Goal: Check status: Check status

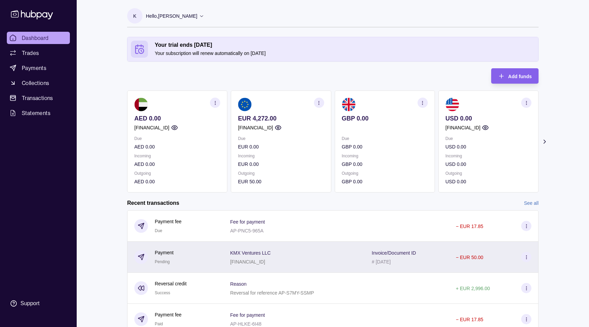
click at [399, 258] on div "# [DATE]" at bounding box center [394, 261] width 44 height 8
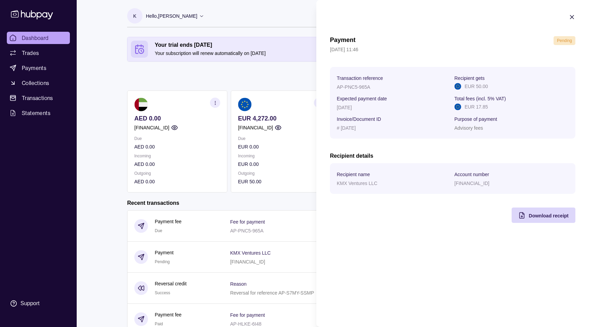
click at [568, 41] on span "Pending" at bounding box center [564, 40] width 15 height 5
click at [426, 238] on div "Payment Pending [DATE] 11:46 Transaction reference AP-PNC5-965A Recipient gets …" at bounding box center [453, 163] width 273 height 327
click at [242, 158] on html "Dashboard Trades Payments Collections Transactions Statements Support K Hello, …" at bounding box center [294, 194] width 589 height 388
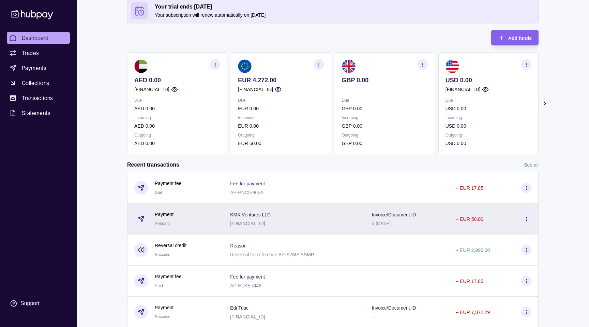
scroll to position [61, 0]
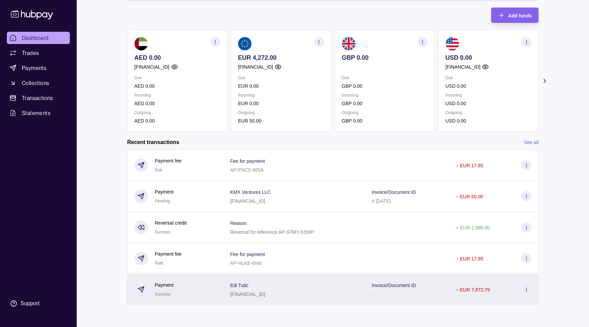
click at [401, 285] on p "Invoice/Document ID" at bounding box center [394, 284] width 44 height 5
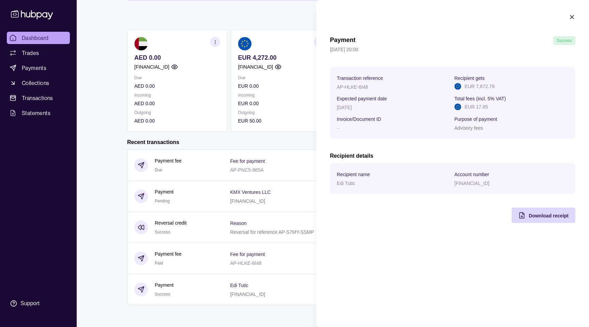
click at [229, 142] on html "Dashboard Trades Payments Collections Transactions Statements Support K Hello, …" at bounding box center [294, 133] width 589 height 388
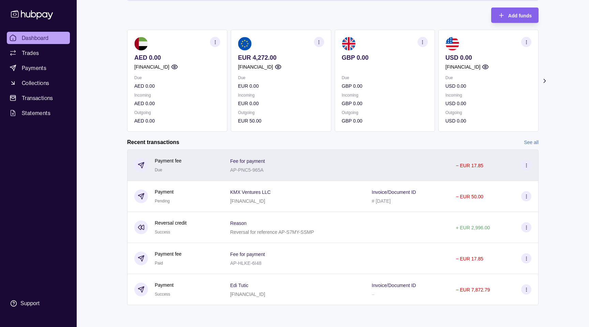
click at [413, 174] on div at bounding box center [407, 164] width 84 height 31
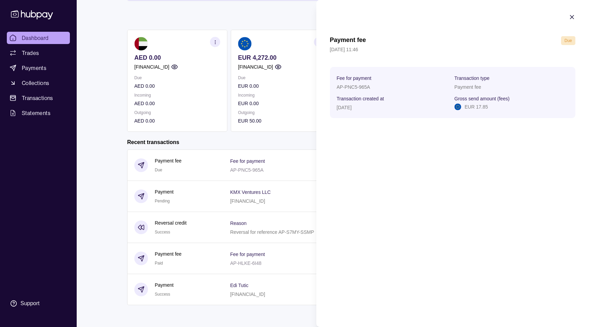
click at [269, 205] on html "Dashboard Trades Payments Collections Transactions Statements Support K Hello, …" at bounding box center [294, 133] width 589 height 388
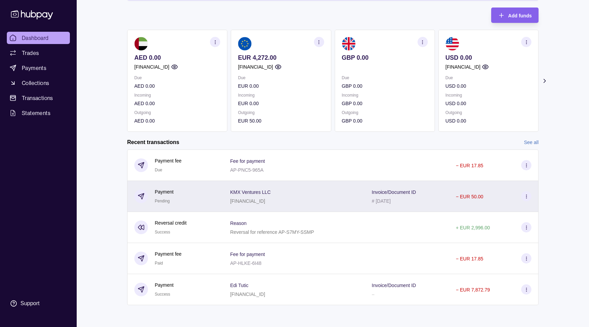
click at [355, 190] on div "KMX Ventures LLC [FINANCIAL_ID]" at bounding box center [294, 196] width 128 height 17
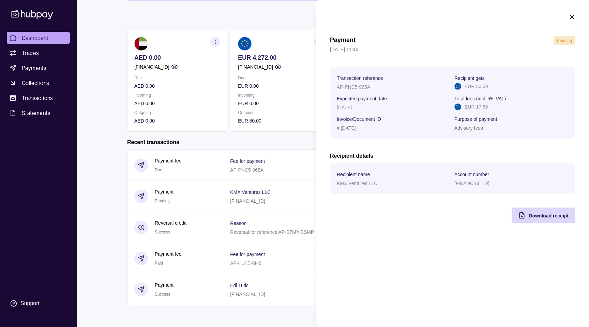
click at [214, 43] on html "Dashboard Trades Payments Collections Transactions Statements Support K Hello, …" at bounding box center [294, 133] width 589 height 388
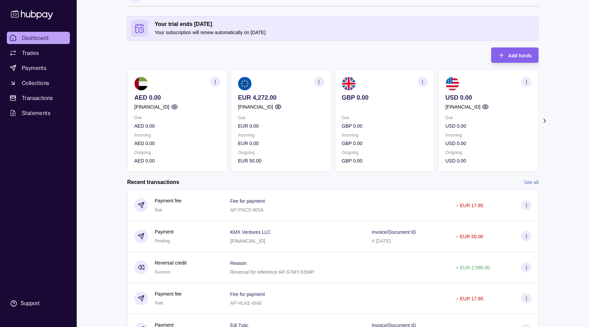
scroll to position [0, 0]
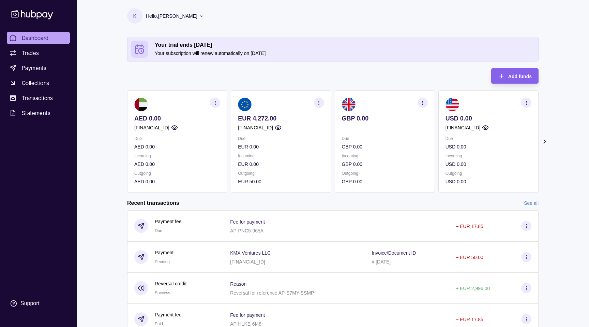
click at [256, 119] on p "EUR 4,272.00" at bounding box center [281, 119] width 86 height 8
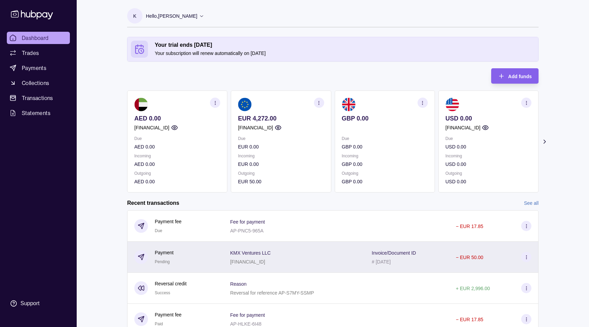
click at [271, 265] on div "[FINANCIAL_ID]" at bounding box center [250, 261] width 41 height 8
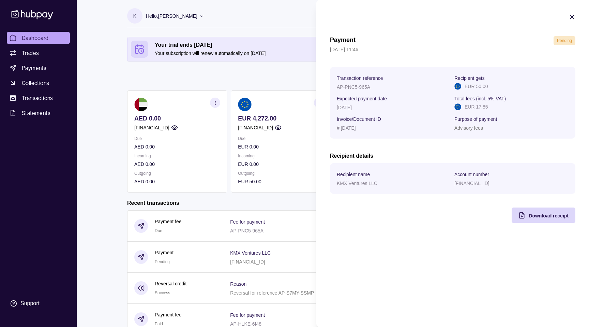
click at [487, 182] on p "[FINANCIAL_ID]" at bounding box center [472, 182] width 35 height 5
copy p "[FINANCIAL_ID]"
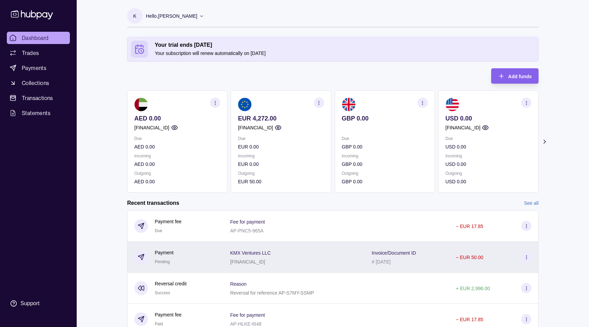
click at [300, 254] on div "KMX Ventures LLC [FINANCIAL_ID]" at bounding box center [294, 256] width 128 height 17
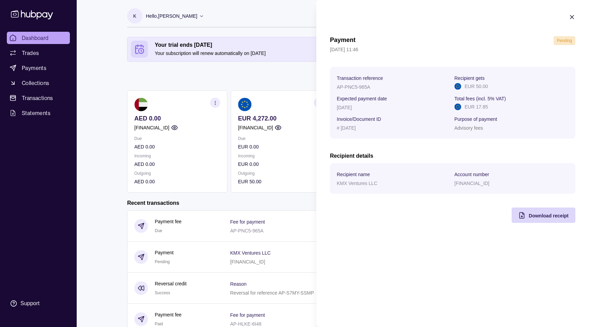
click at [278, 230] on html "Dashboard Trades Payments Collections Transactions Statements Support K Hello, …" at bounding box center [294, 194] width 589 height 388
